Goal: Navigation & Orientation: Find specific page/section

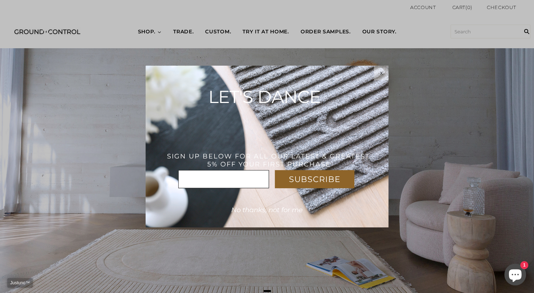
click at [382, 74] on span "x" at bounding box center [381, 73] width 3 height 6
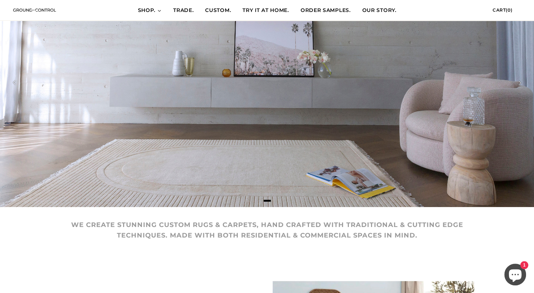
scroll to position [83, 0]
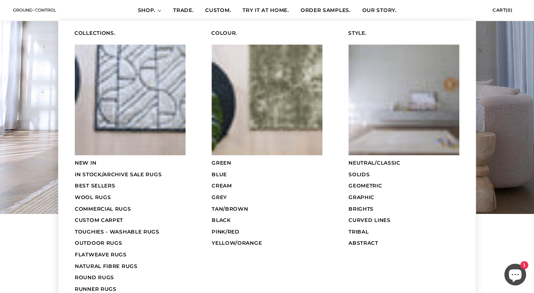
click at [158, 9] on icon at bounding box center [159, 11] width 4 height 4
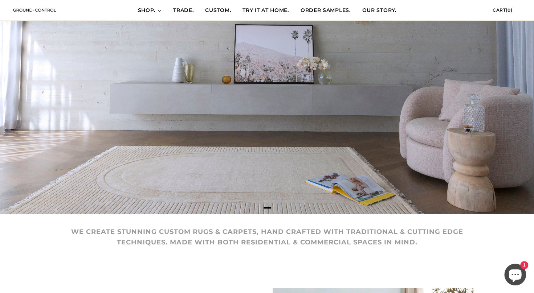
click at [158, 12] on icon at bounding box center [159, 11] width 4 height 4
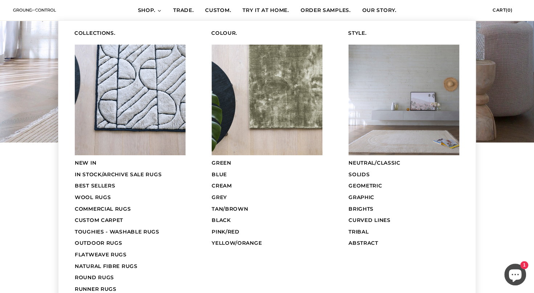
scroll to position [155, 0]
click at [224, 162] on span "GREEN" at bounding box center [222, 163] width 20 height 7
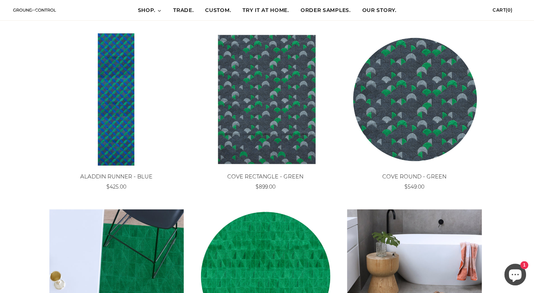
scroll to position [462, 0]
